Goal: Information Seeking & Learning: Check status

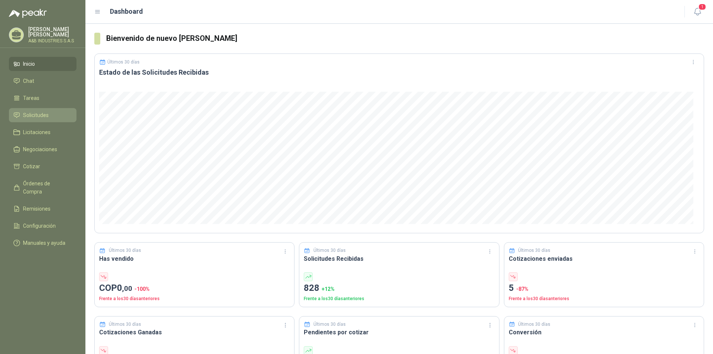
click at [44, 112] on span "Solicitudes" at bounding box center [36, 115] width 26 height 8
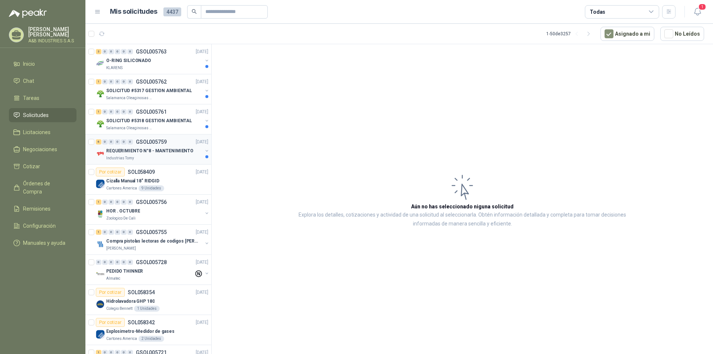
click at [151, 148] on p "REQUERIMIENTO N°8 - MANTENIMIENTO" at bounding box center [149, 150] width 87 height 7
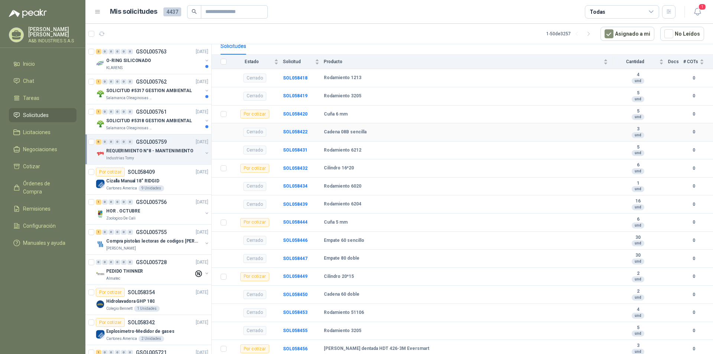
scroll to position [37, 0]
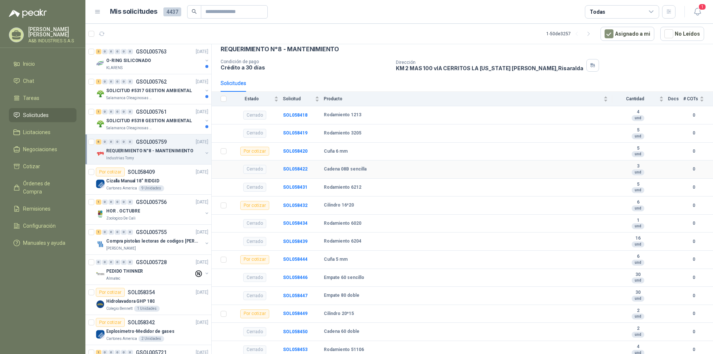
click at [346, 170] on b "Cadena 08B sencilla" at bounding box center [345, 169] width 43 height 6
click at [341, 205] on b "Cilindro 16*20" at bounding box center [339, 205] width 30 height 6
click at [303, 204] on b "SOL058432" at bounding box center [295, 205] width 24 height 5
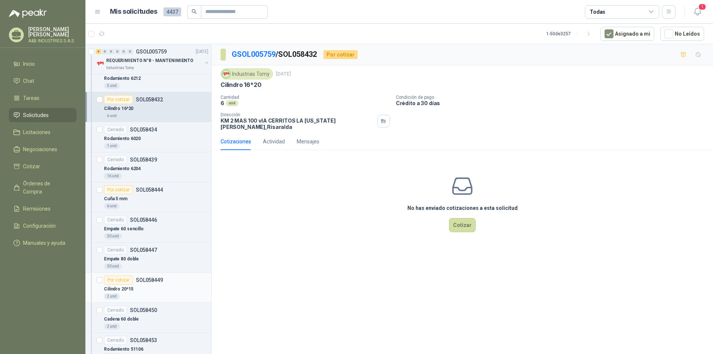
scroll to position [260, 0]
click at [160, 246] on div "Cerrado SOL058447" at bounding box center [156, 249] width 104 height 9
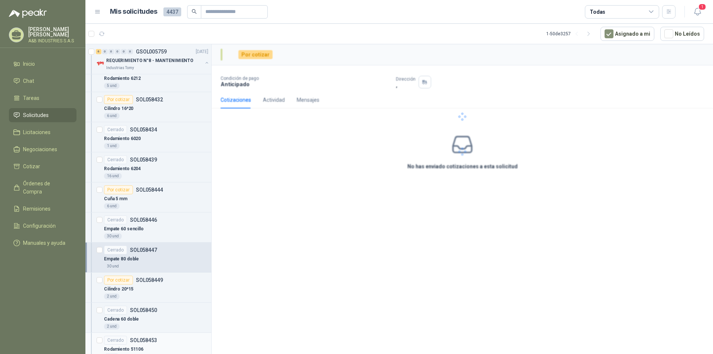
scroll to position [297, 0]
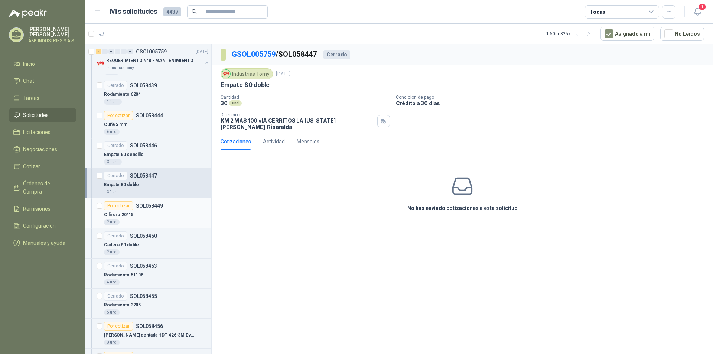
click at [153, 217] on div "Cilindro 20*15" at bounding box center [156, 214] width 104 height 9
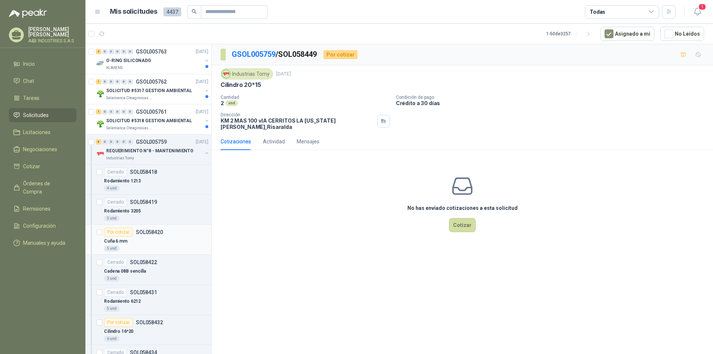
scroll to position [74, 0]
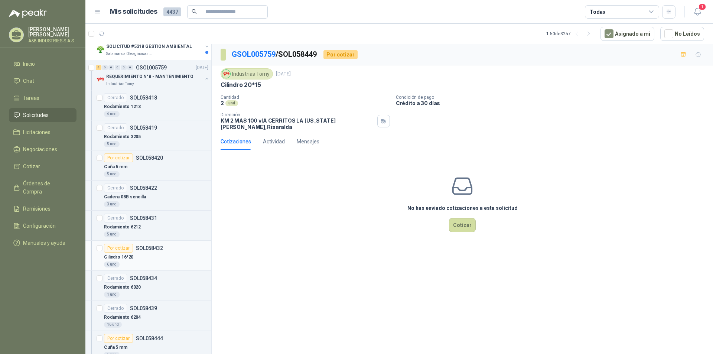
click at [173, 245] on div "Por cotizar SOL058432" at bounding box center [156, 247] width 104 height 9
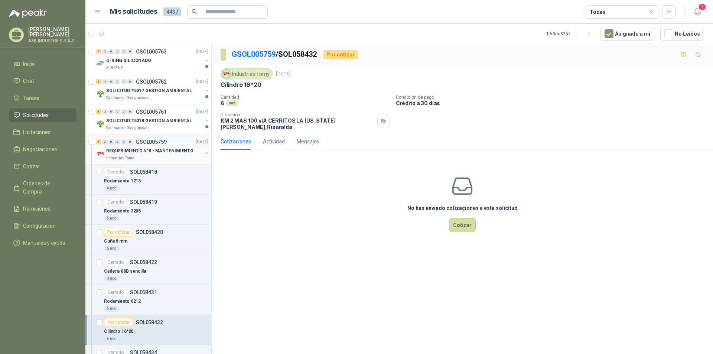
click at [204, 153] on button "button" at bounding box center [207, 153] width 6 height 6
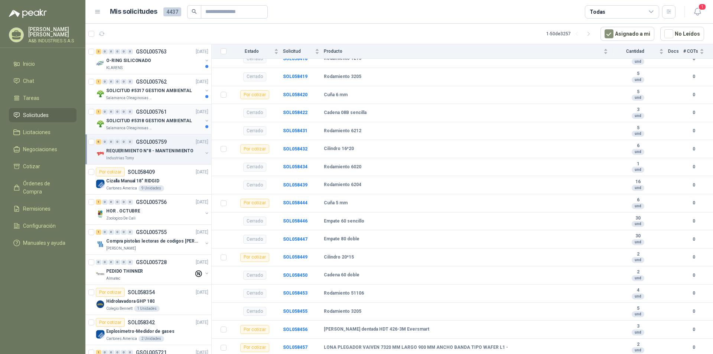
click at [161, 122] on p "SOLICITUD #5318 GESTION AMBIENTAL" at bounding box center [149, 120] width 86 height 7
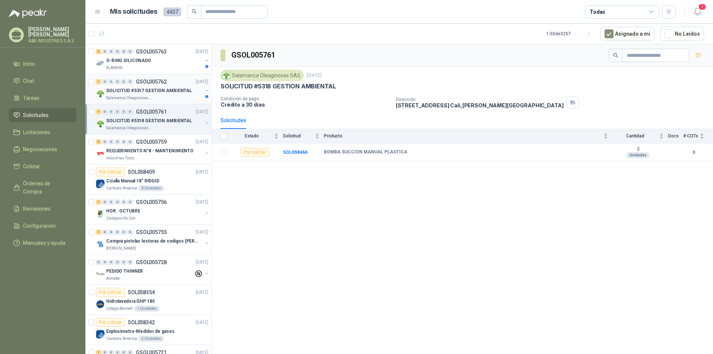
click at [179, 95] on div "Salamanca Oleaginosas SAS" at bounding box center [154, 98] width 96 height 6
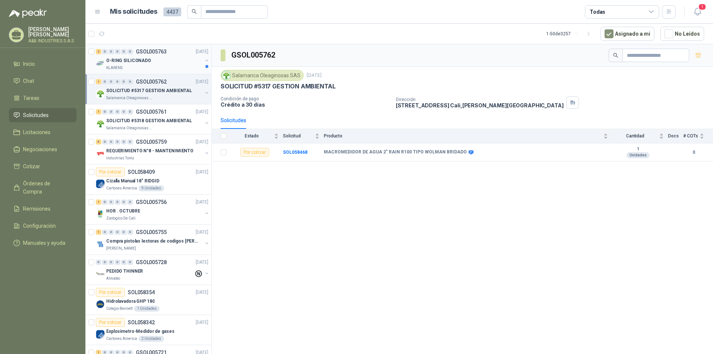
click at [147, 59] on p "O-RING SILICONADO" at bounding box center [128, 60] width 45 height 7
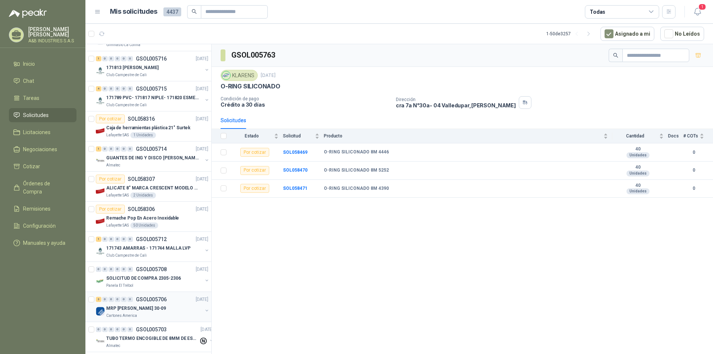
scroll to position [465, 0]
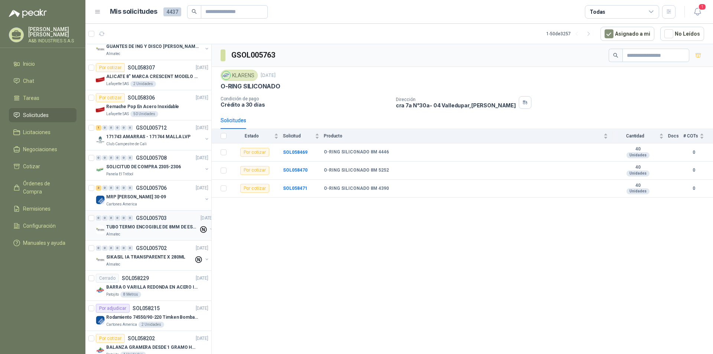
click at [141, 228] on p "TUBO TERMO ENCOGIBLE DE 8MM DE ESPESOR X 5CMS" at bounding box center [152, 226] width 92 height 7
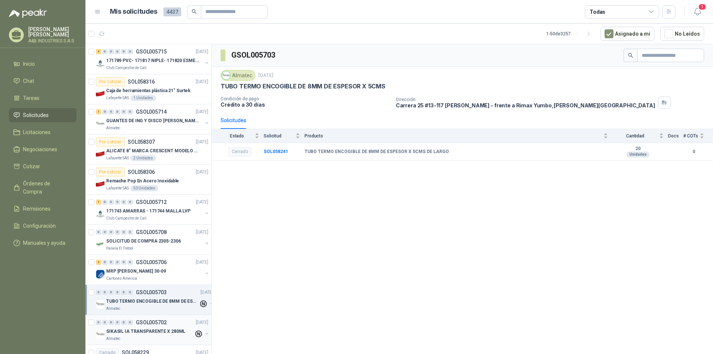
scroll to position [465, 0]
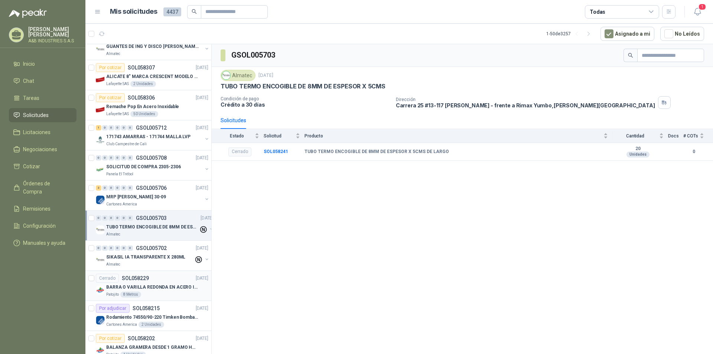
click at [174, 285] on p "BARRA O VARILLA REDONDA EN ACERO INOXIDABLE DE 2" O 50 MM" at bounding box center [152, 287] width 92 height 7
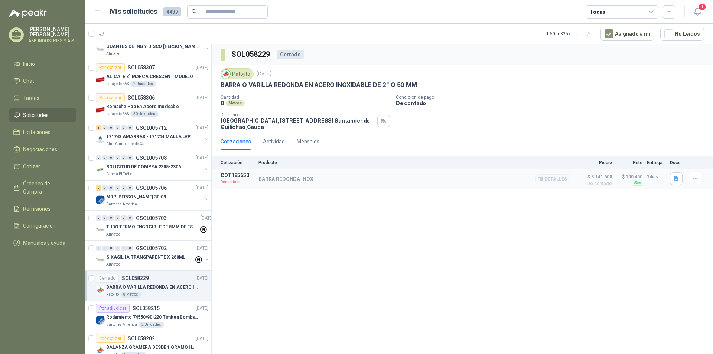
click at [285, 180] on p "BARRA REDONDA INOX" at bounding box center [285, 179] width 55 height 6
click at [554, 180] on button "Detalles" at bounding box center [552, 179] width 35 height 10
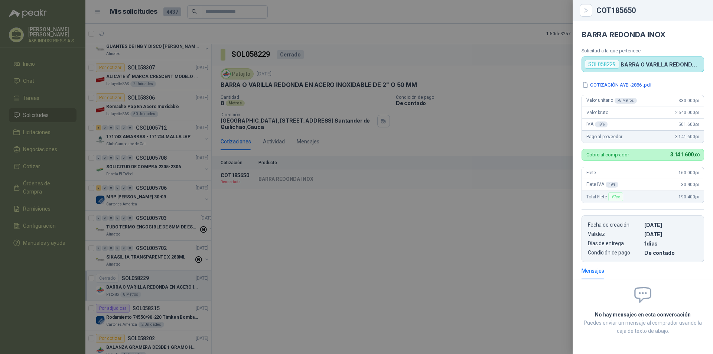
click at [554, 181] on div at bounding box center [356, 177] width 713 height 354
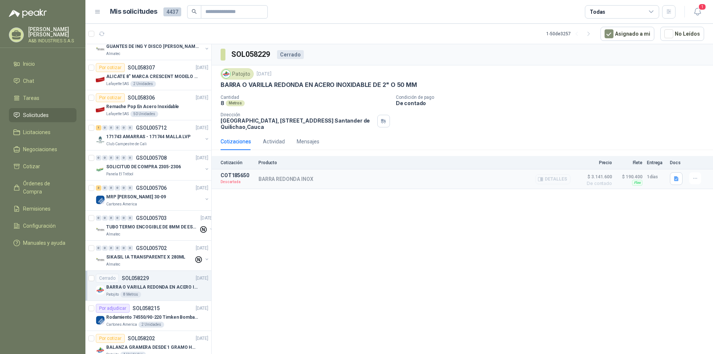
click at [554, 181] on button "Detalles" at bounding box center [552, 179] width 35 height 10
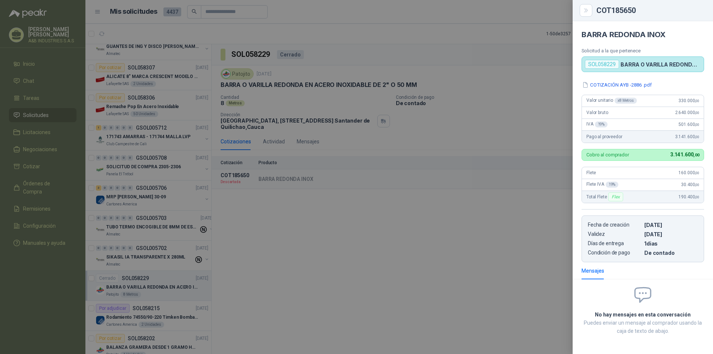
click at [266, 221] on div at bounding box center [356, 177] width 713 height 354
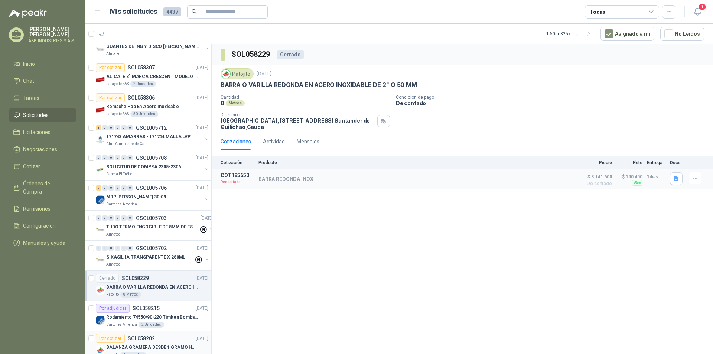
scroll to position [539, 0]
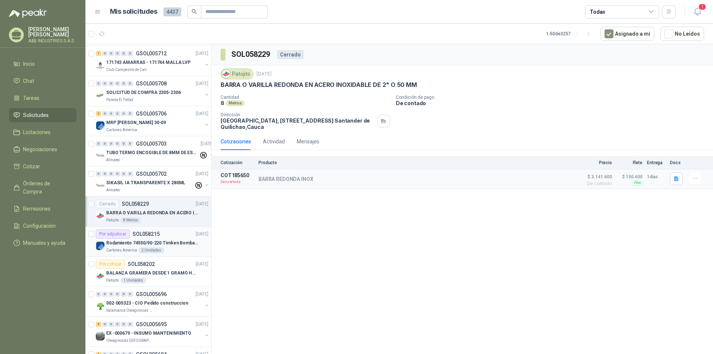
click at [173, 238] on div "Por adjudicar SOL058215 [DATE]" at bounding box center [152, 233] width 112 height 9
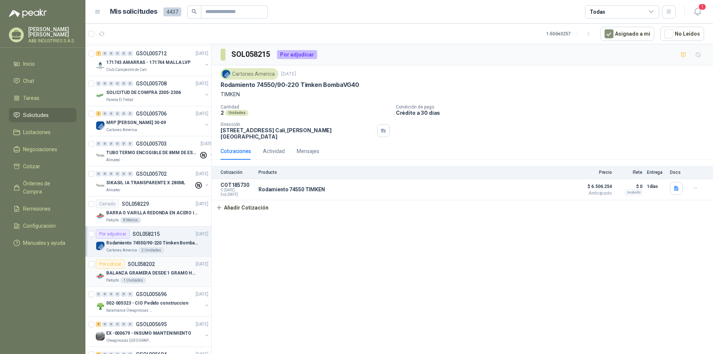
click at [162, 271] on p "BALANZA GRAMERA DESDE 1 GRAMO HASTA 5 GRAMOS" at bounding box center [152, 272] width 92 height 7
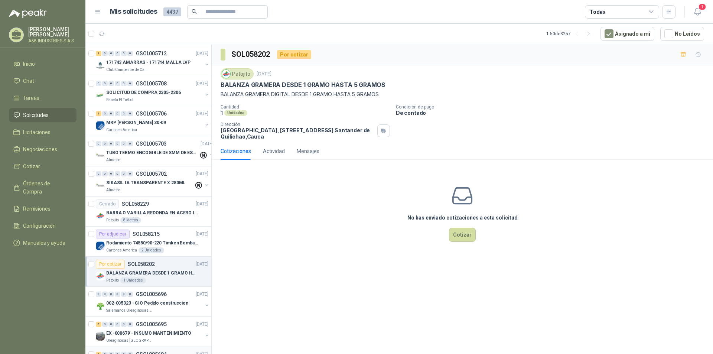
scroll to position [613, 0]
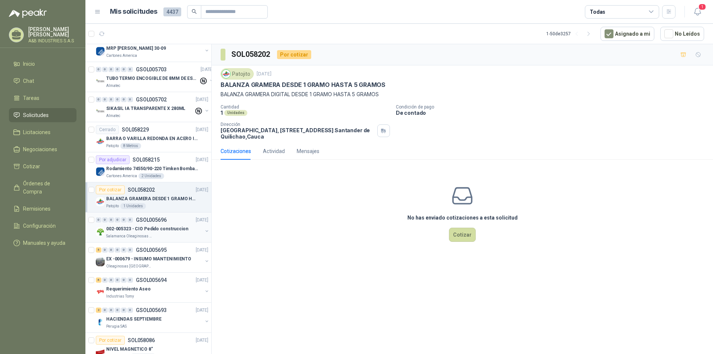
click at [178, 230] on p "002-005323 - CIO Pedido construccion" at bounding box center [147, 228] width 82 height 7
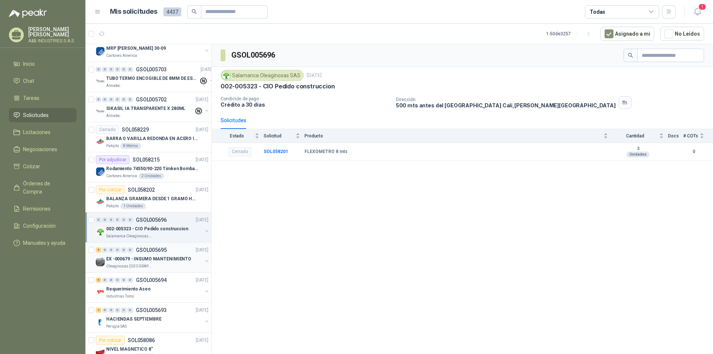
click at [182, 249] on div "5 0 0 0 0 0 GSOL005695 [DATE]" at bounding box center [153, 249] width 114 height 9
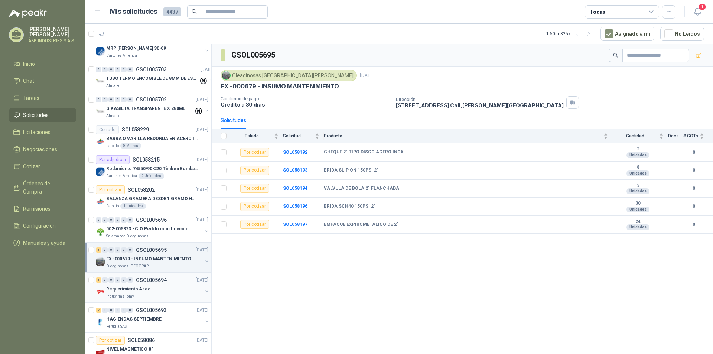
click at [171, 282] on div "6 0 0 0 0 0 GSOL005694 [DATE]" at bounding box center [153, 279] width 114 height 9
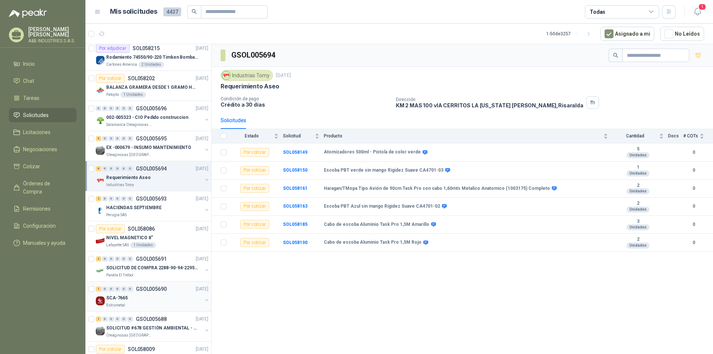
scroll to position [762, 0]
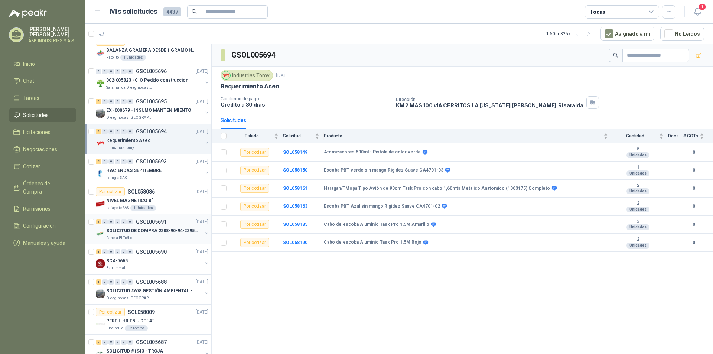
click at [173, 235] on div "SOLICITUD DE COMPRA 2288-90-94-2295-96-2301-02-04" at bounding box center [154, 230] width 96 height 9
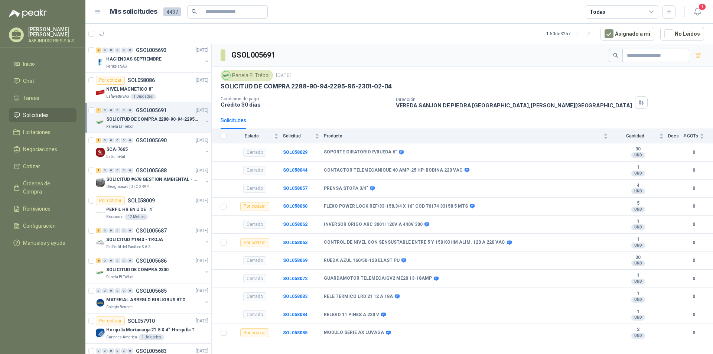
scroll to position [985, 0]
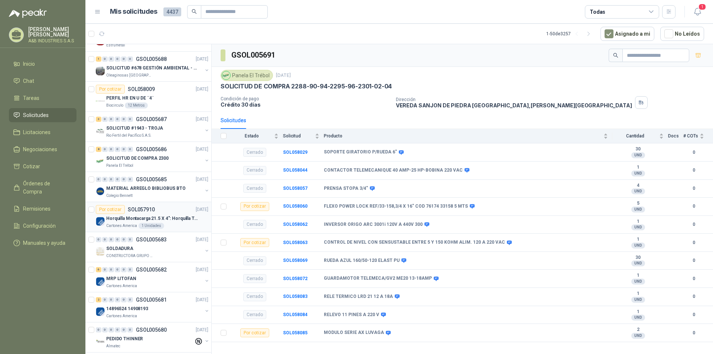
click at [180, 223] on div "Cartones America 1 Unidades" at bounding box center [157, 226] width 102 height 6
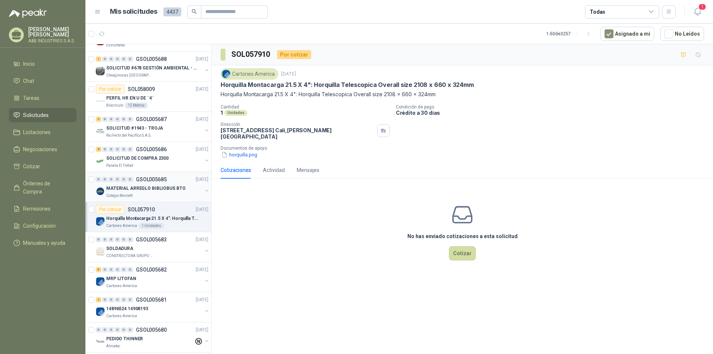
click at [160, 180] on p "GSOL005685" at bounding box center [151, 179] width 31 height 5
